Goal: Navigation & Orientation: Find specific page/section

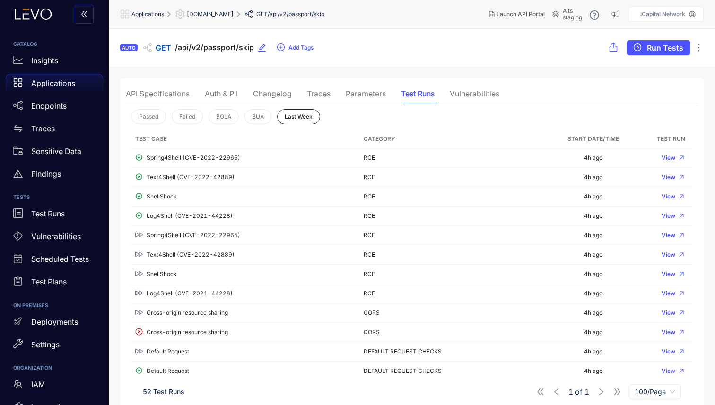
click at [46, 255] on p "Scheduled Tests" at bounding box center [60, 259] width 58 height 9
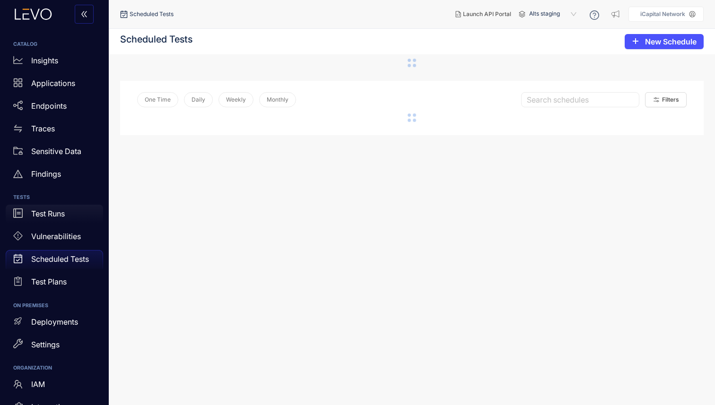
click at [60, 217] on p "Test Runs" at bounding box center [48, 214] width 34 height 9
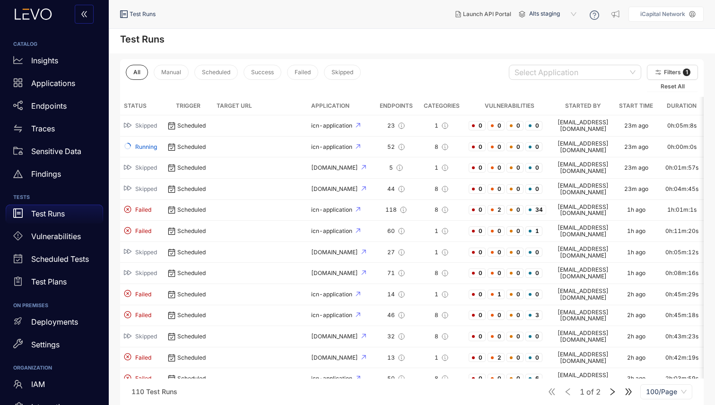
click at [55, 216] on p "Test Runs" at bounding box center [48, 214] width 34 height 9
